Goal: Information Seeking & Learning: Check status

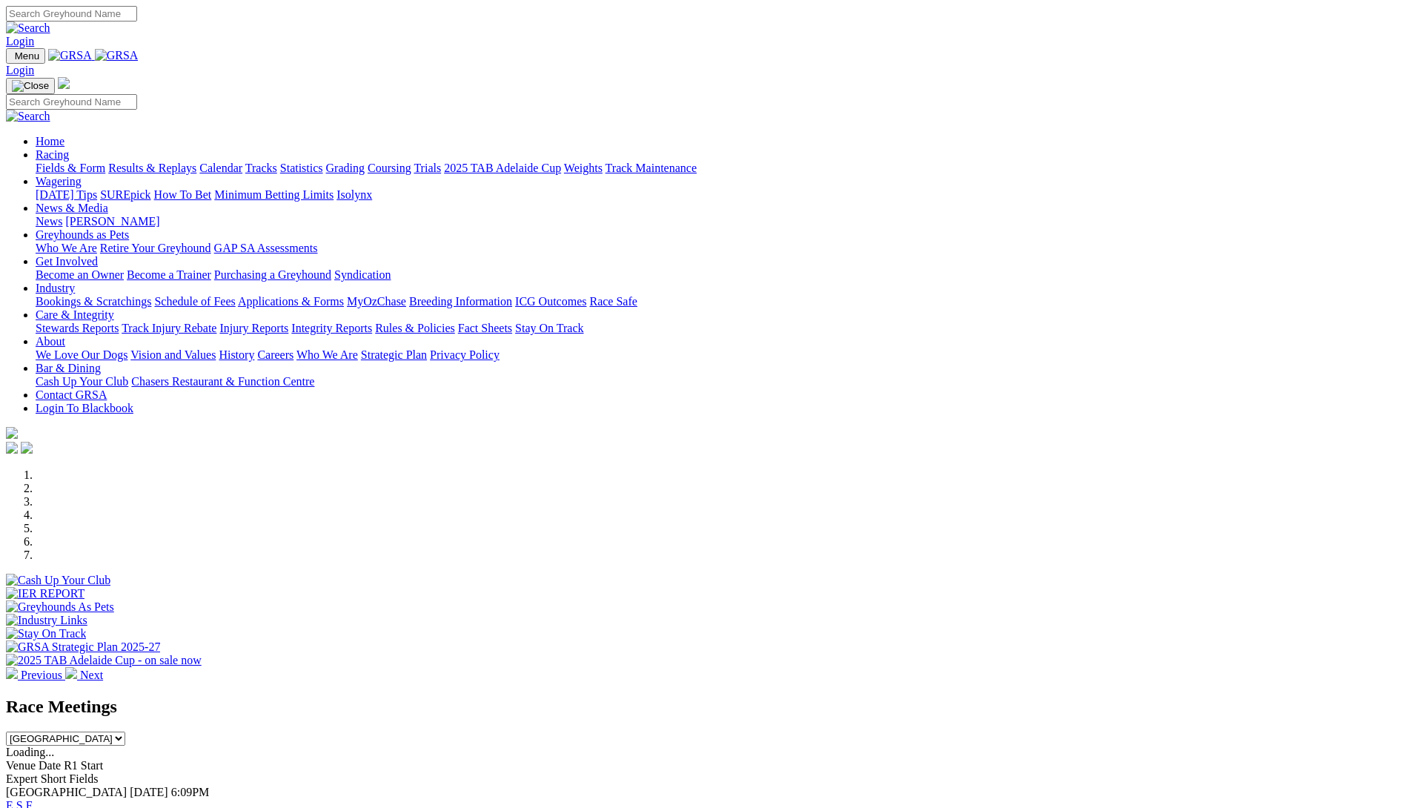
scroll to position [296, 0]
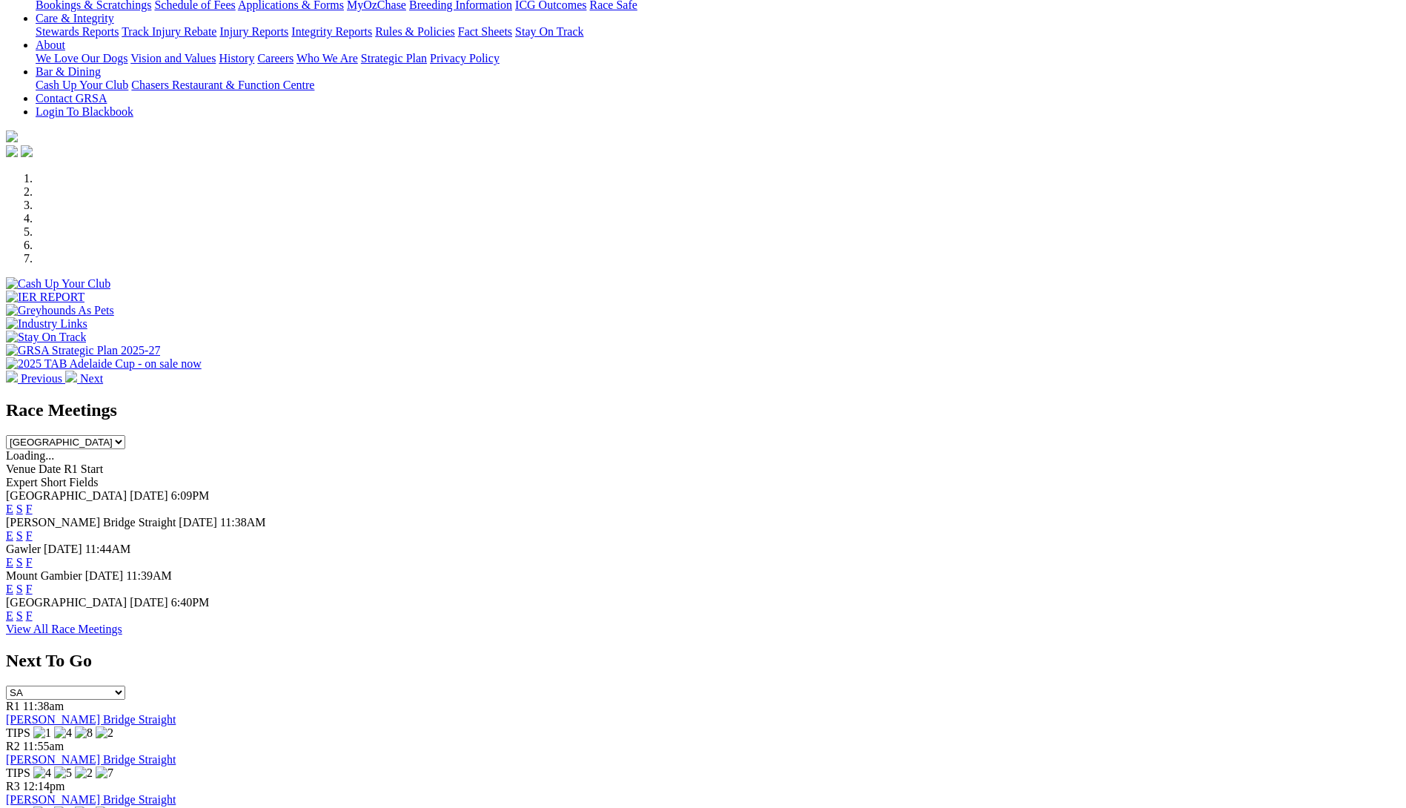
click at [33, 609] on link "F" at bounding box center [29, 615] width 7 height 13
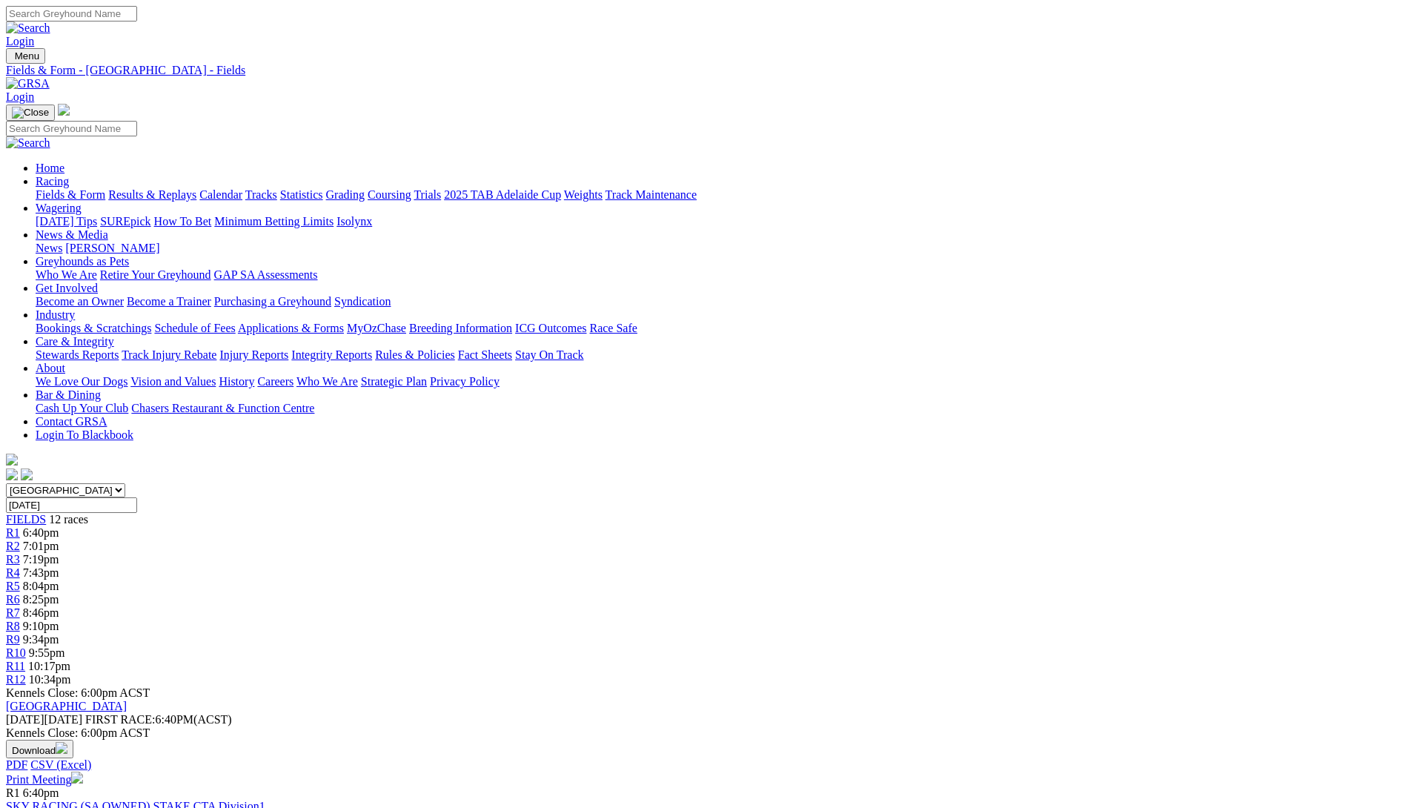
click at [196, 188] on link "Results & Replays" at bounding box center [152, 194] width 88 height 13
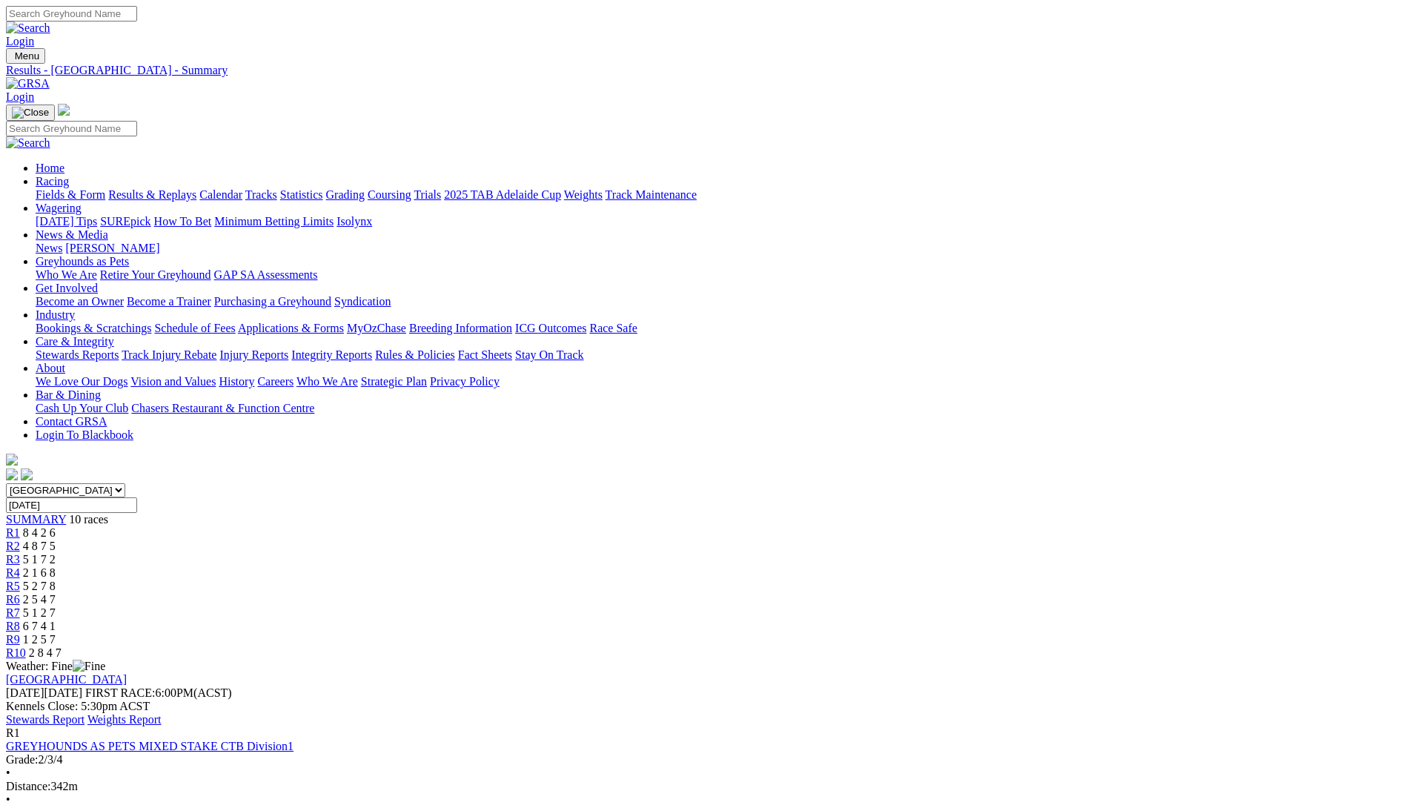
click at [84, 713] on link "Stewards Report" at bounding box center [45, 719] width 79 height 13
